Goal: Information Seeking & Learning: Compare options

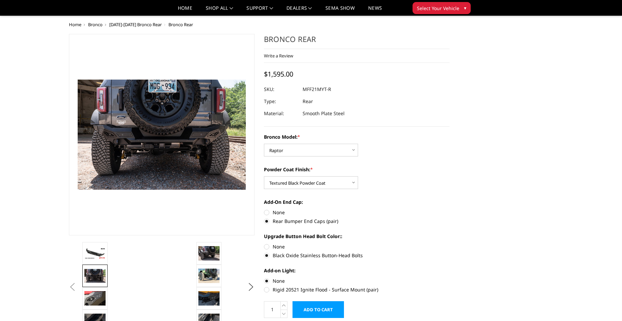
select select "4025"
select select "4027"
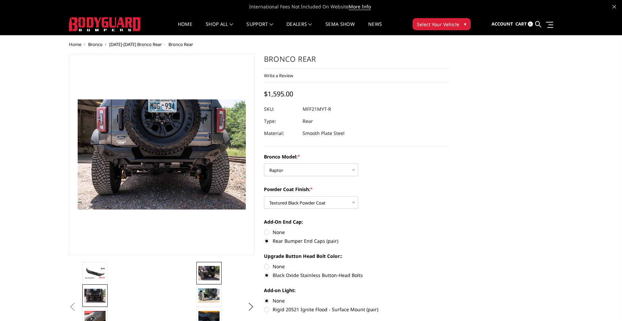
click at [203, 275] on img at bounding box center [208, 273] width 21 height 14
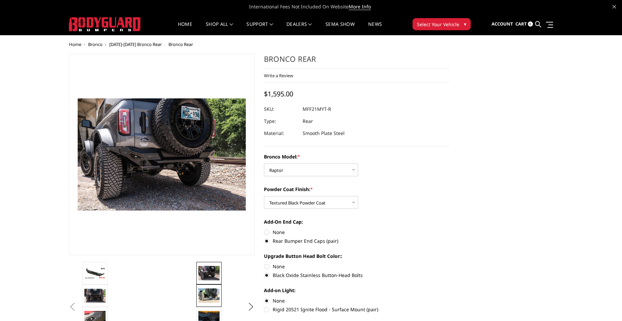
click at [207, 291] on img at bounding box center [208, 296] width 21 height 14
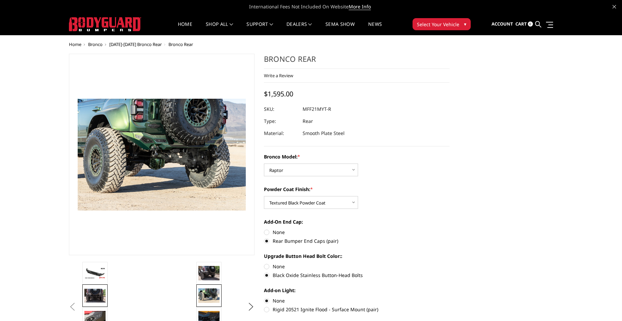
click at [94, 297] on img at bounding box center [94, 296] width 21 height 14
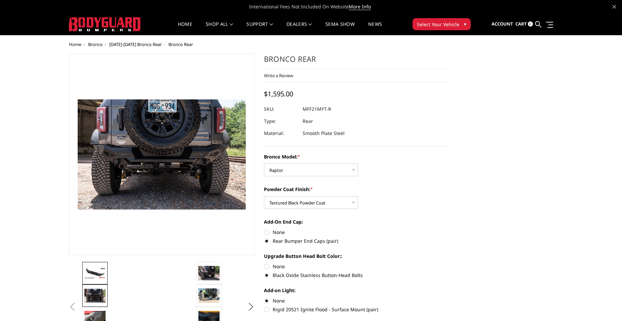
click at [95, 275] on img at bounding box center [94, 274] width 21 height 12
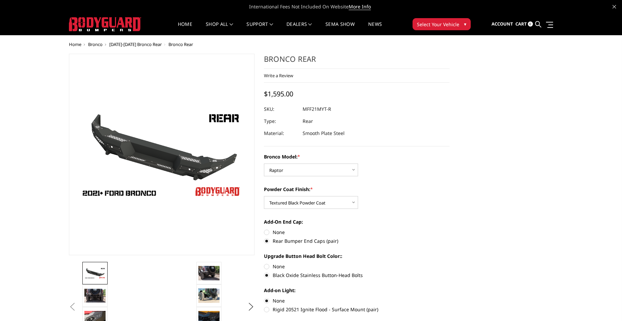
click at [110, 25] on img at bounding box center [105, 24] width 72 height 14
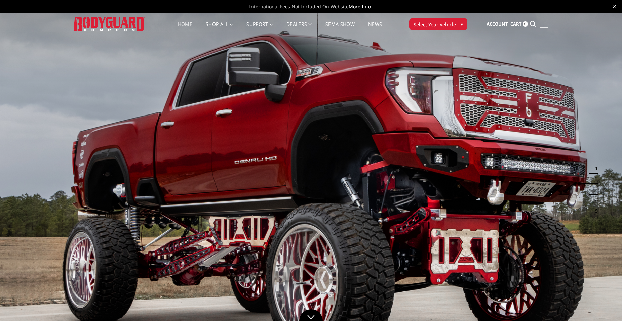
click at [544, 25] on link at bounding box center [543, 24] width 9 height 7
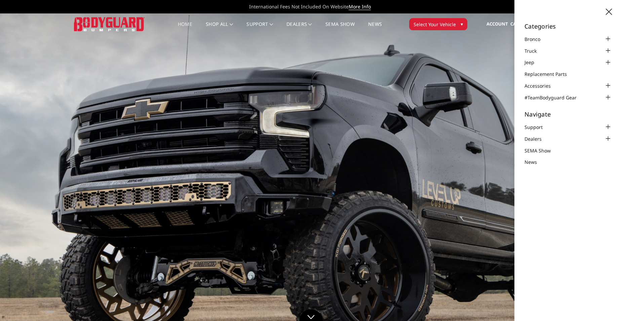
click at [469, 3] on span "International Fees Not Included On Website More Info" at bounding box center [311, 6] width 484 height 13
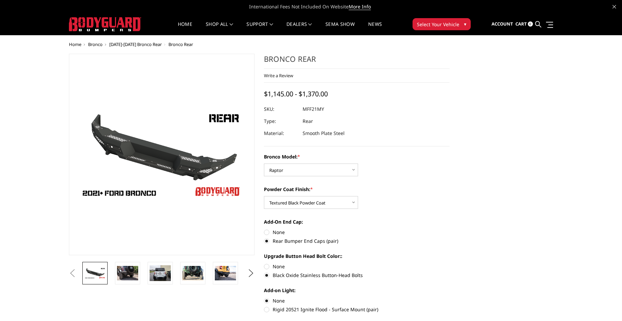
select select "4025"
select select "4027"
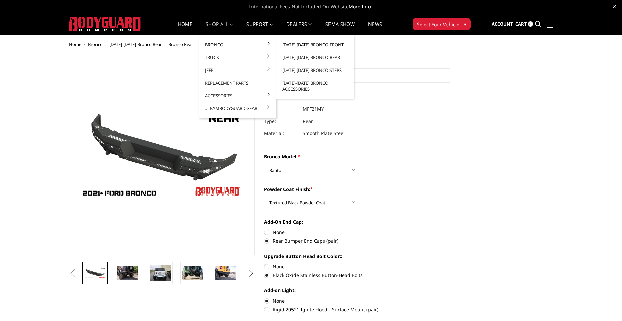
click at [323, 44] on link "[DATE]-[DATE] Bronco Front" at bounding box center [315, 44] width 72 height 13
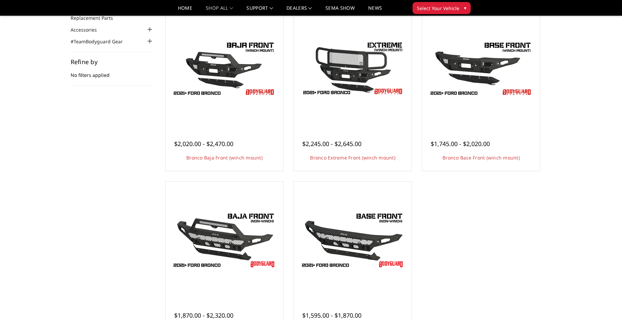
scroll to position [101, 0]
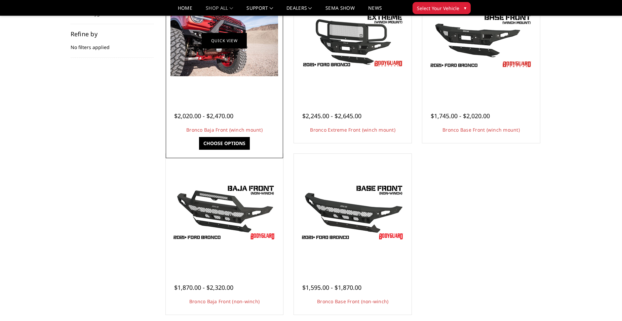
click at [238, 43] on link "Quick view" at bounding box center [224, 41] width 45 height 16
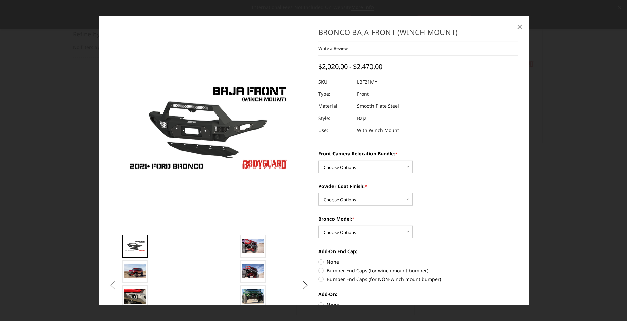
click at [519, 23] on span "×" at bounding box center [520, 26] width 6 height 14
